Goal: Task Accomplishment & Management: Manage account settings

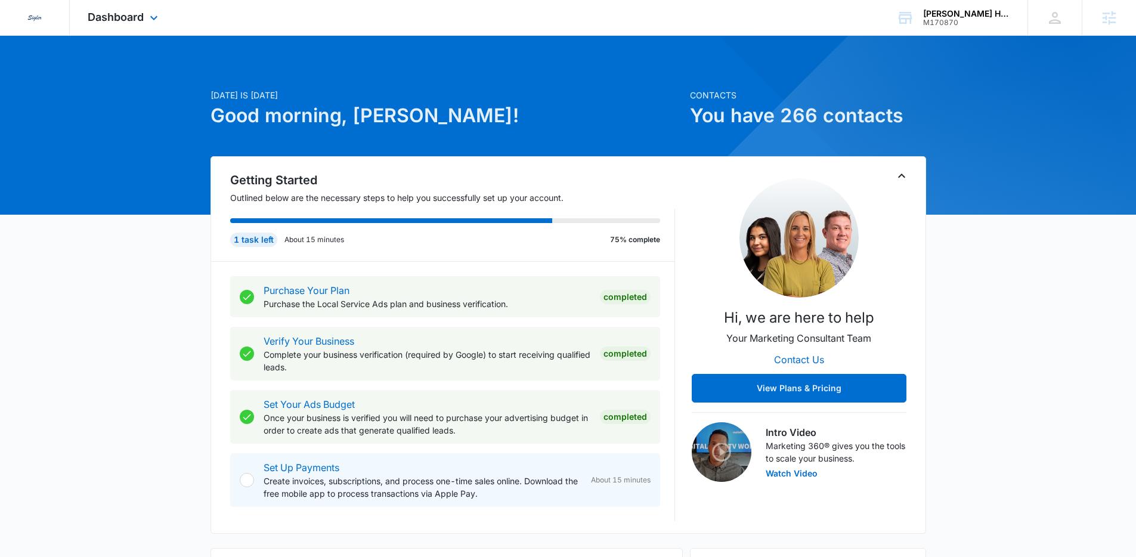
click at [144, 4] on div "Dashboard Apps Reputation Websites Forms CRM Email Social Content Ads Intellige…" at bounding box center [124, 17] width 109 height 35
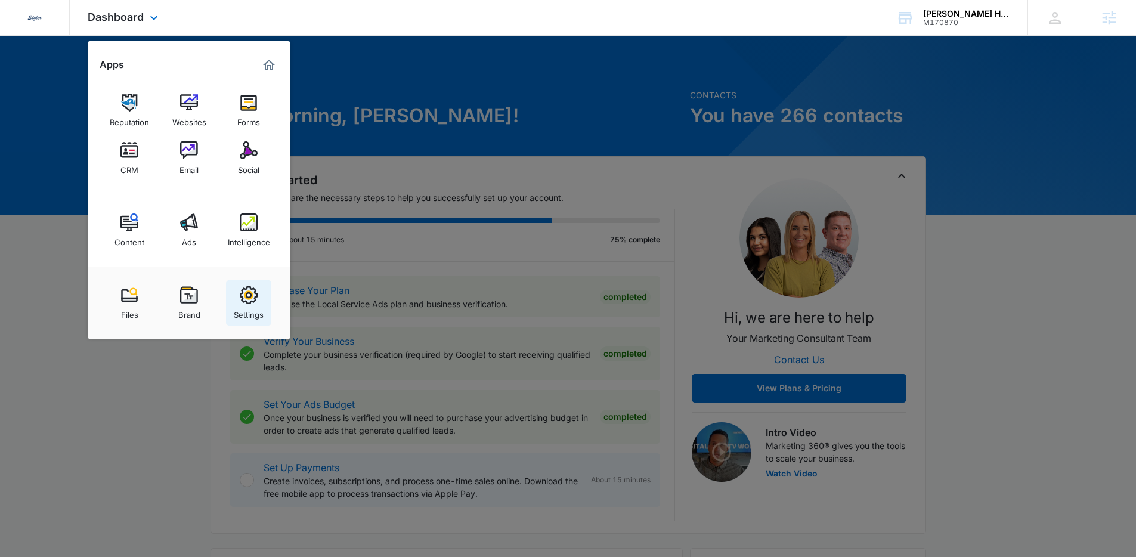
click at [243, 302] on img at bounding box center [249, 295] width 18 height 18
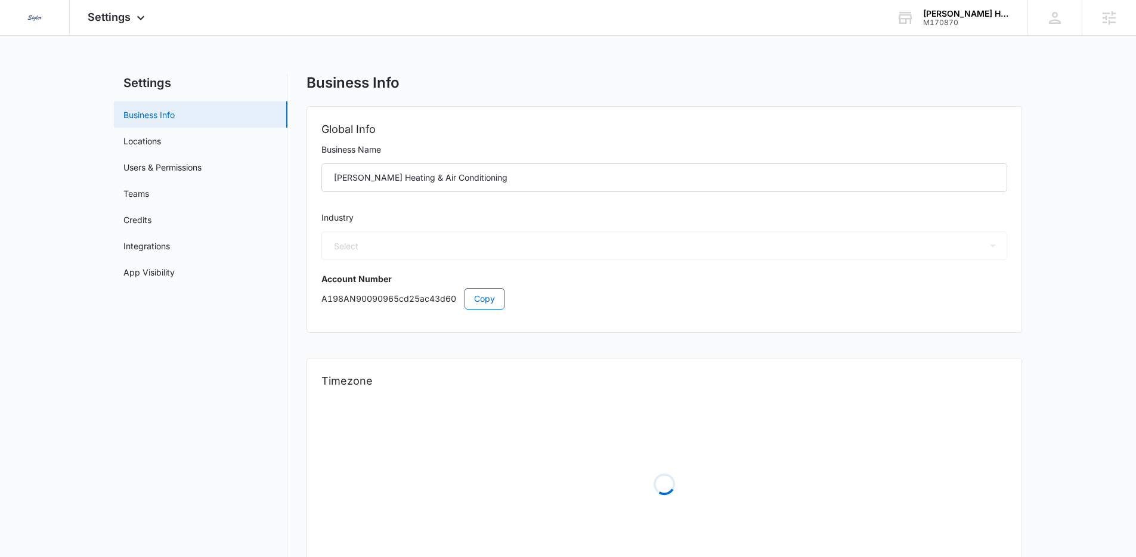
select select "3"
select select "US"
select select "America/Los_Angeles"
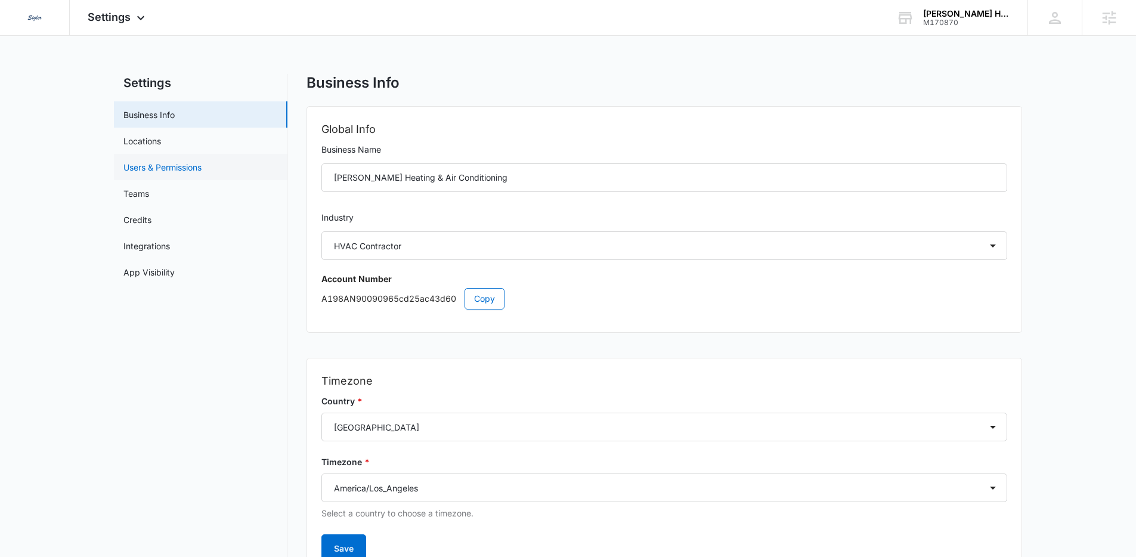
click at [139, 168] on link "Users & Permissions" at bounding box center [162, 167] width 78 height 13
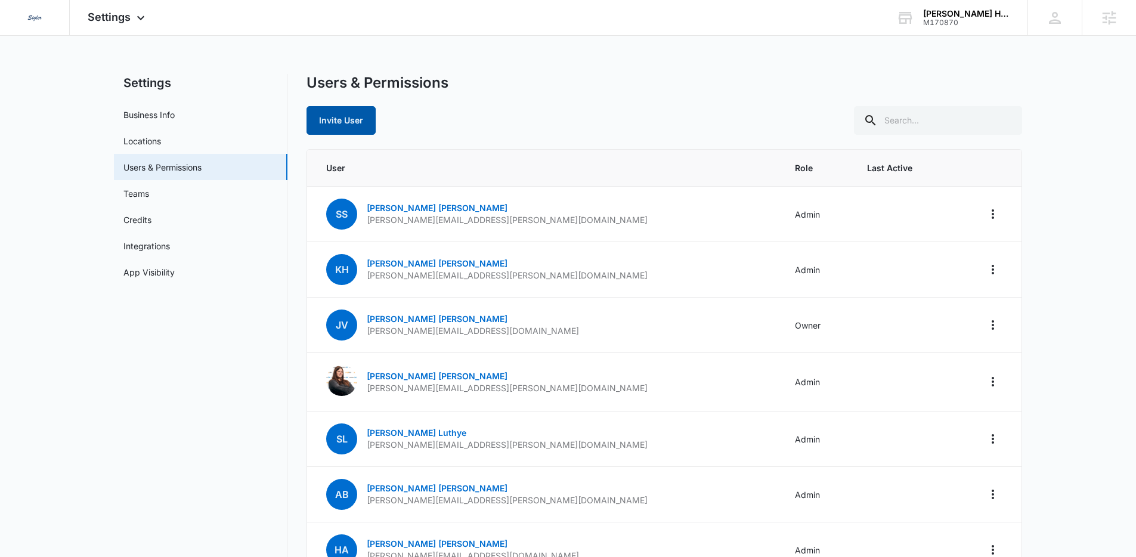
click at [343, 118] on button "Invite User" at bounding box center [340, 120] width 69 height 29
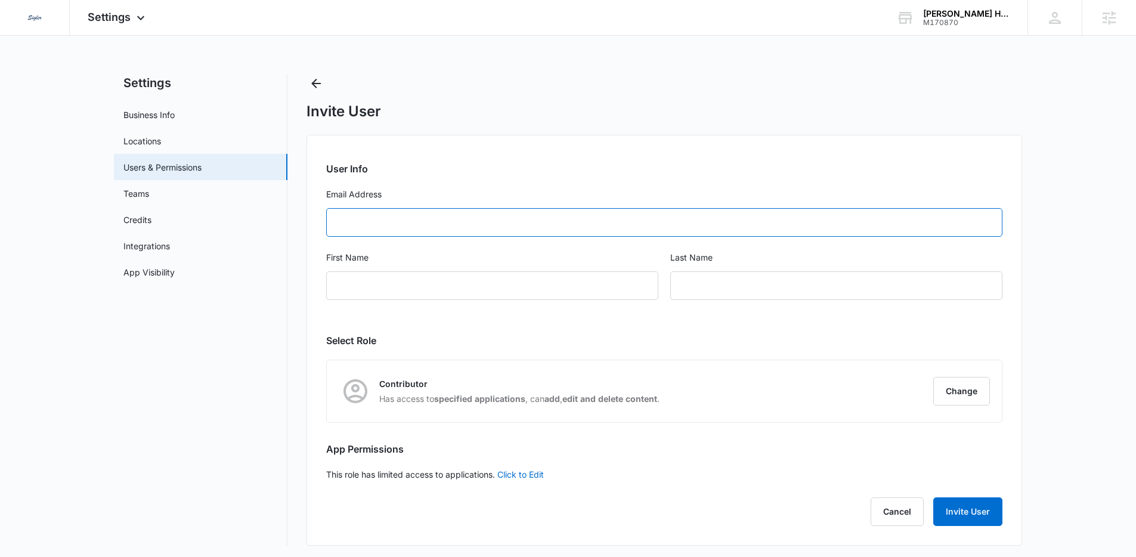
click at [430, 210] on input "Email Address" at bounding box center [664, 222] width 676 height 29
type input "[PERSON_NAME][EMAIL_ADDRESS][PERSON_NAME][DOMAIN_NAME]"
type input "Kris"
type input "Hodgell"
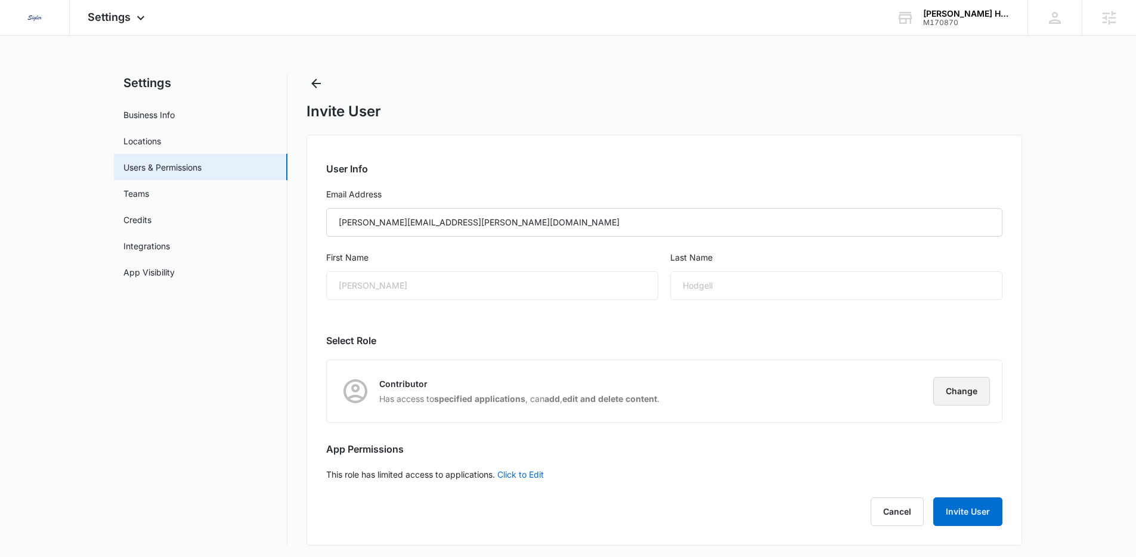
click at [948, 391] on button "Change" at bounding box center [961, 391] width 57 height 29
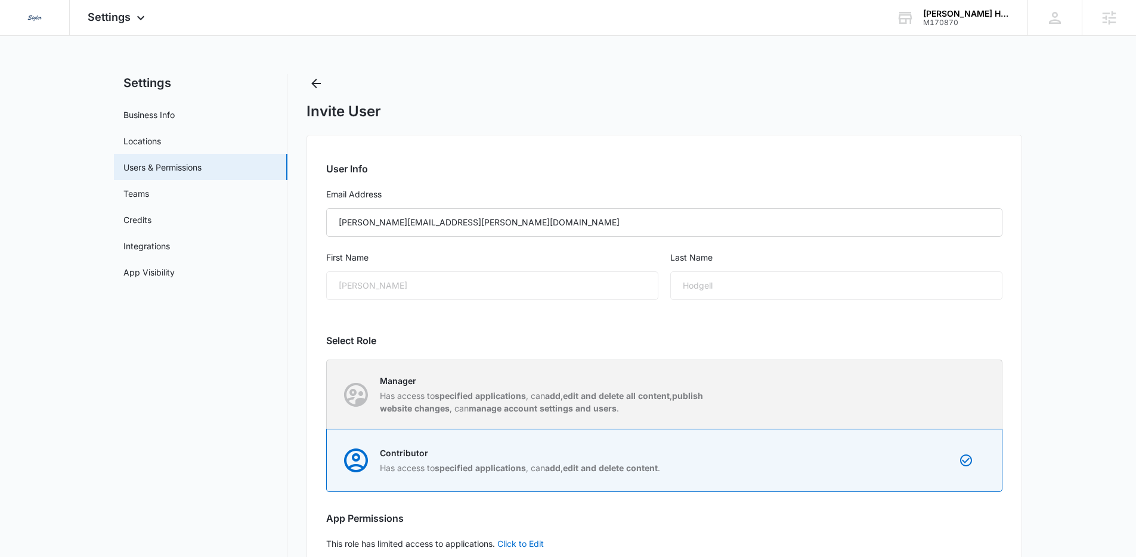
click at [615, 417] on div "Manager Has access to specified applications , can add , edit and delete all co…" at bounding box center [664, 394] width 674 height 69
click at [327, 395] on input "Manager Has access to specified applications , can add , edit and delete all co…" at bounding box center [327, 394] width 1 height 1
radio input "true"
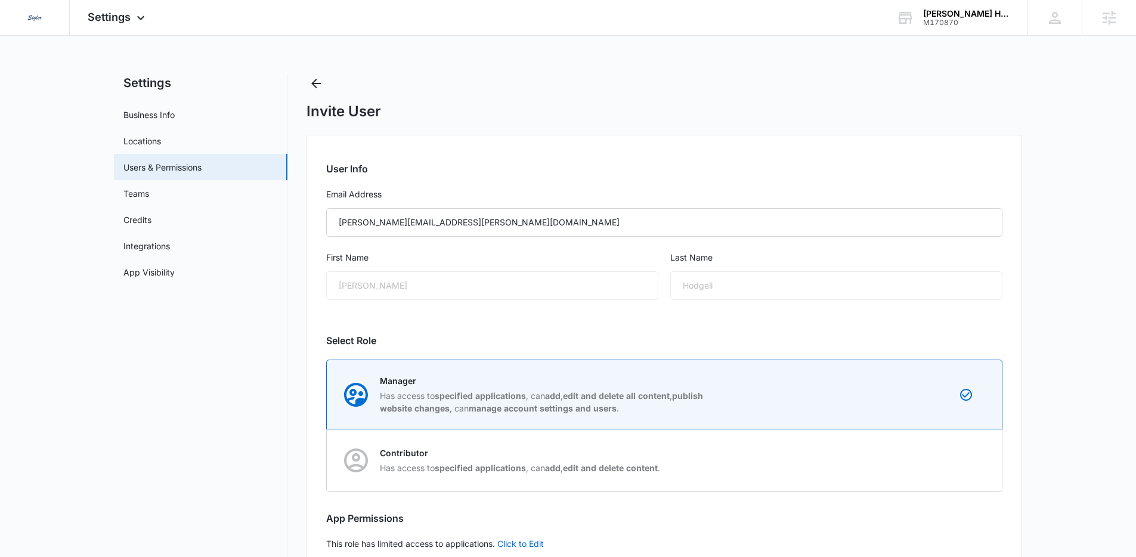
click at [1080, 302] on main "Settings Business Info Locations Users & Permissions Teams Credits Integrations…" at bounding box center [568, 351] width 1136 height 555
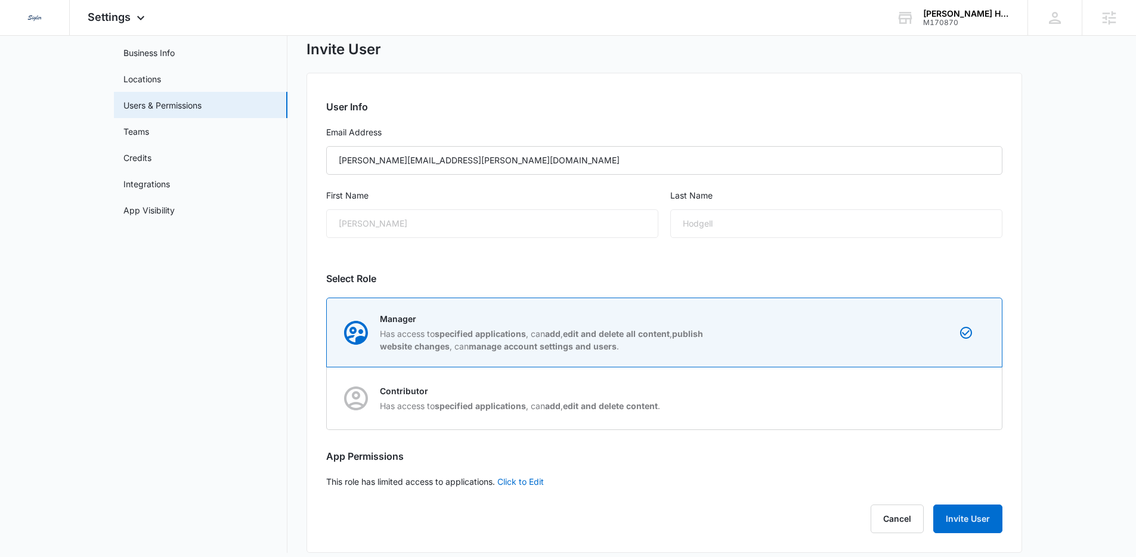
scroll to position [72, 0]
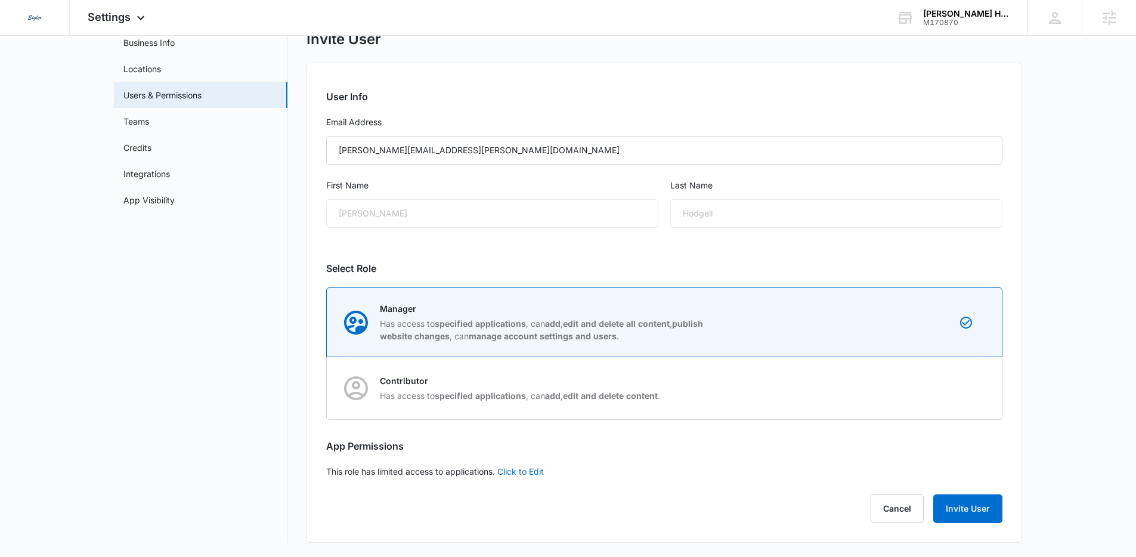
click at [1074, 303] on main "Settings Business Info Locations Users & Permissions Teams Credits Integrations…" at bounding box center [568, 279] width 1136 height 555
click at [972, 515] on button "Invite User" at bounding box center [967, 508] width 69 height 29
